Goal: Task Accomplishment & Management: Manage account settings

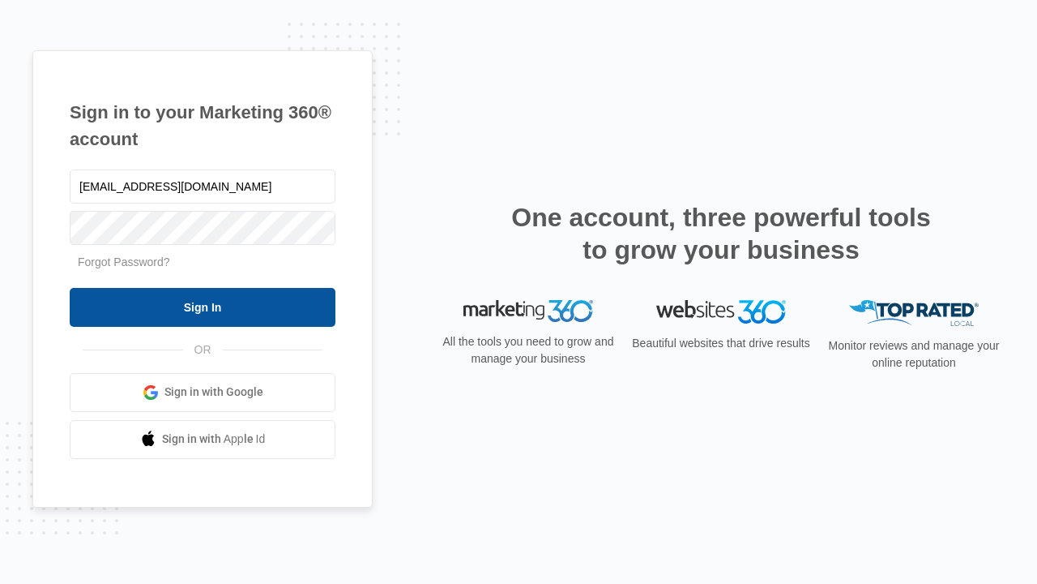
click at [203, 306] on input "Sign In" at bounding box center [203, 307] width 266 height 39
